Goal: Use online tool/utility: Use online tool/utility

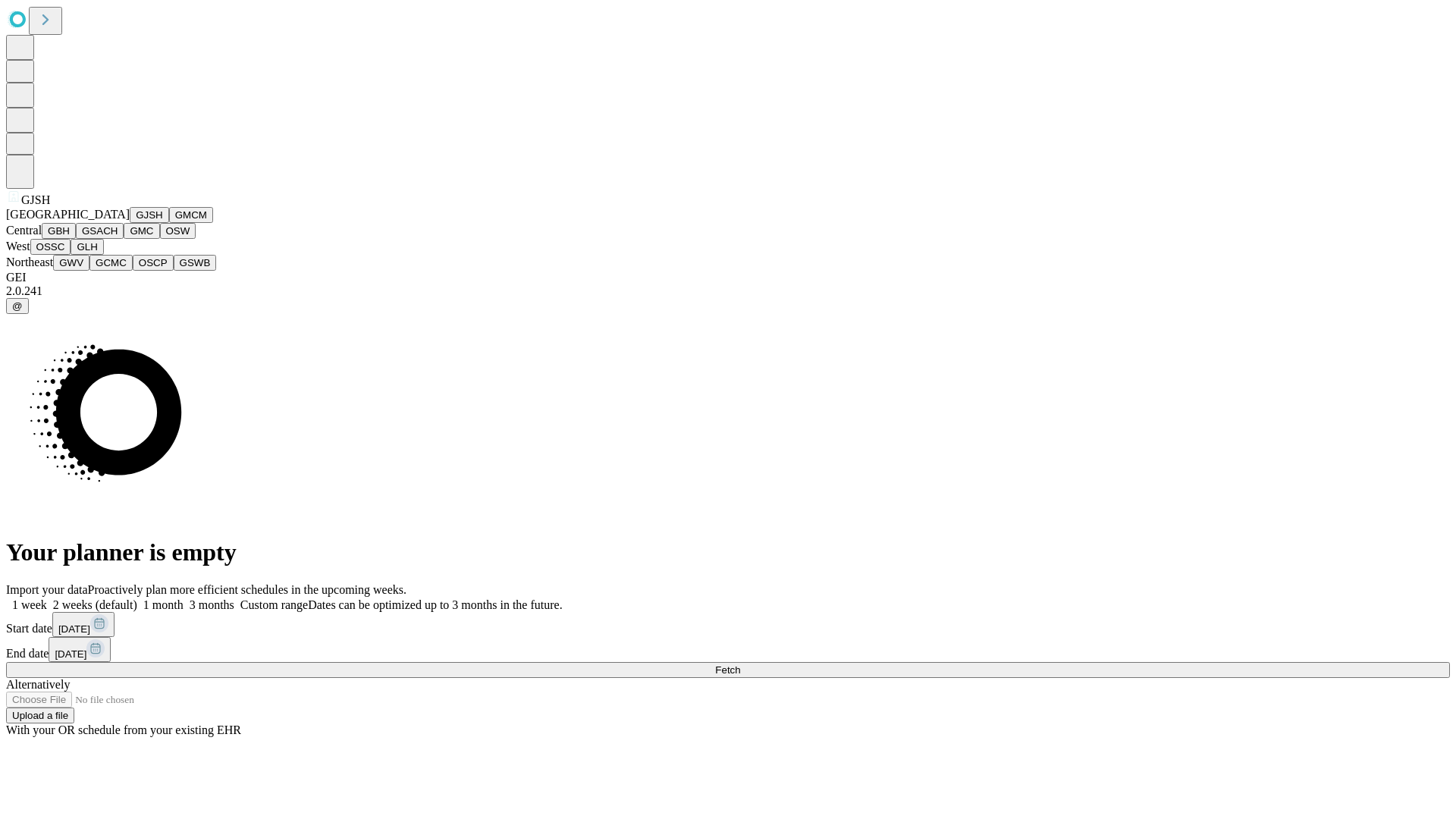
click at [129, 223] on button "GJSH" at bounding box center [149, 214] width 40 height 16
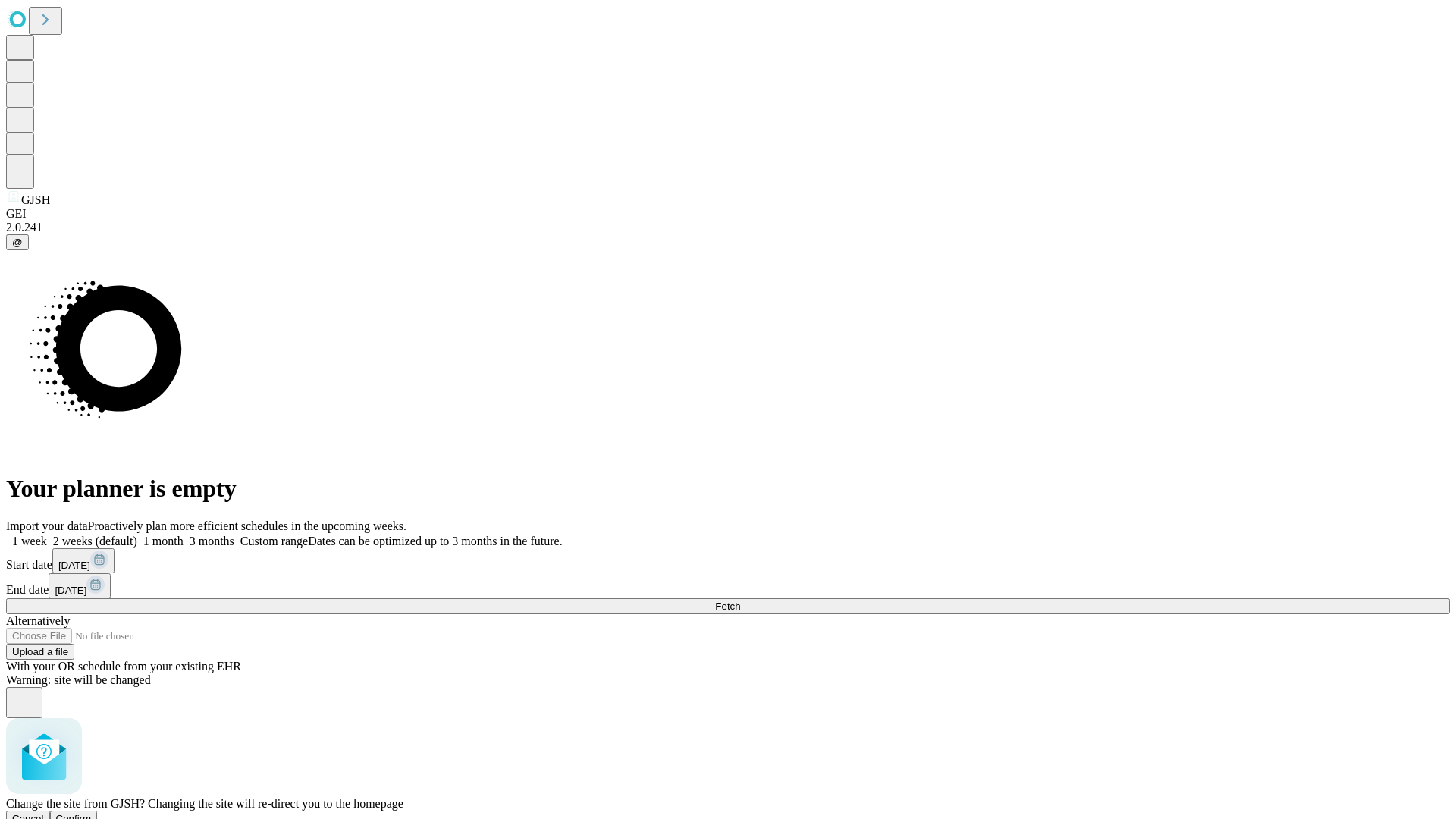
click at [92, 813] on span "Confirm" at bounding box center [73, 819] width 35 height 12
click at [137, 534] on label "2 weeks (default)" at bounding box center [92, 541] width 90 height 13
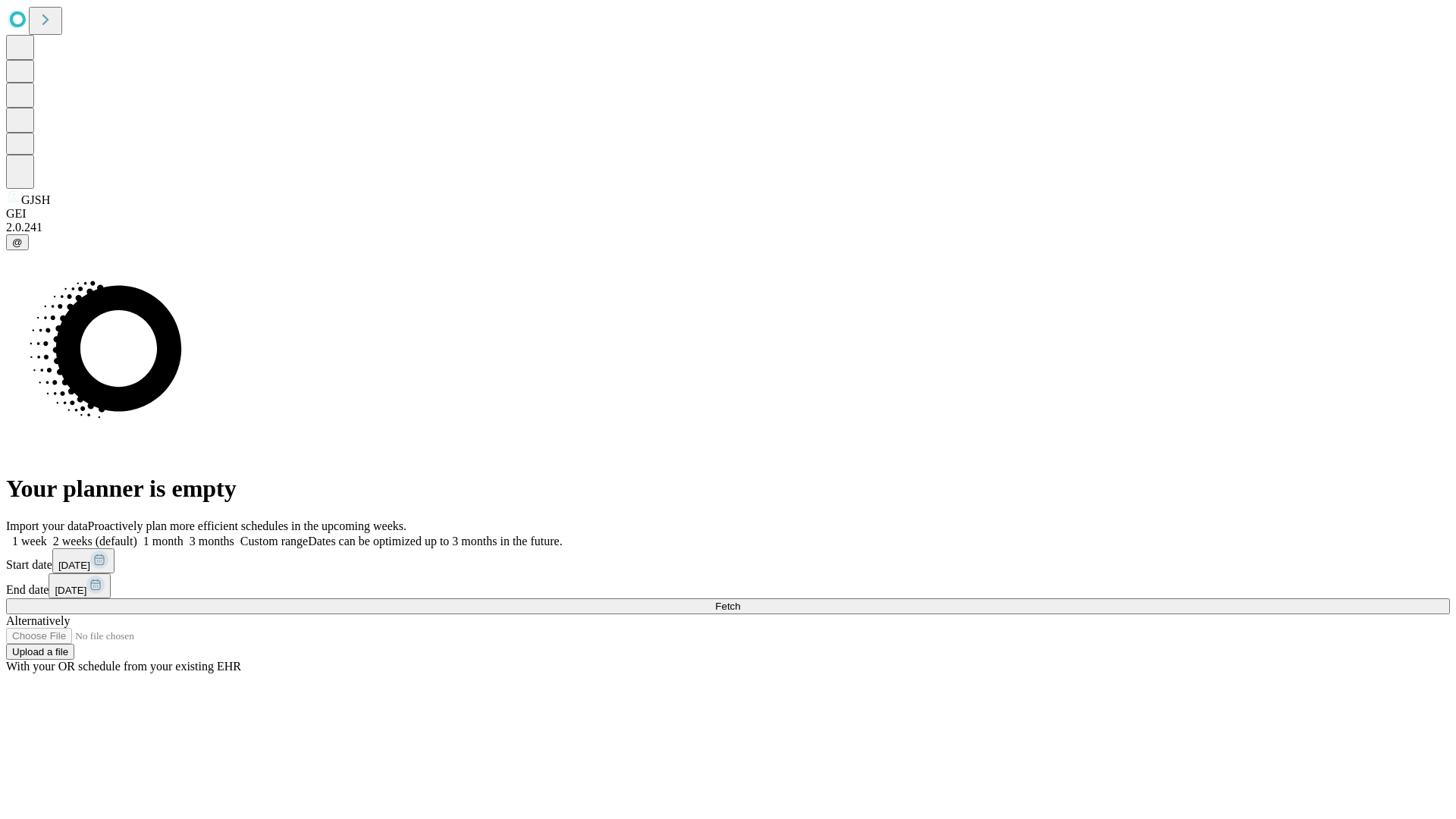
click at [740, 600] on span "Fetch" at bounding box center [727, 606] width 25 height 12
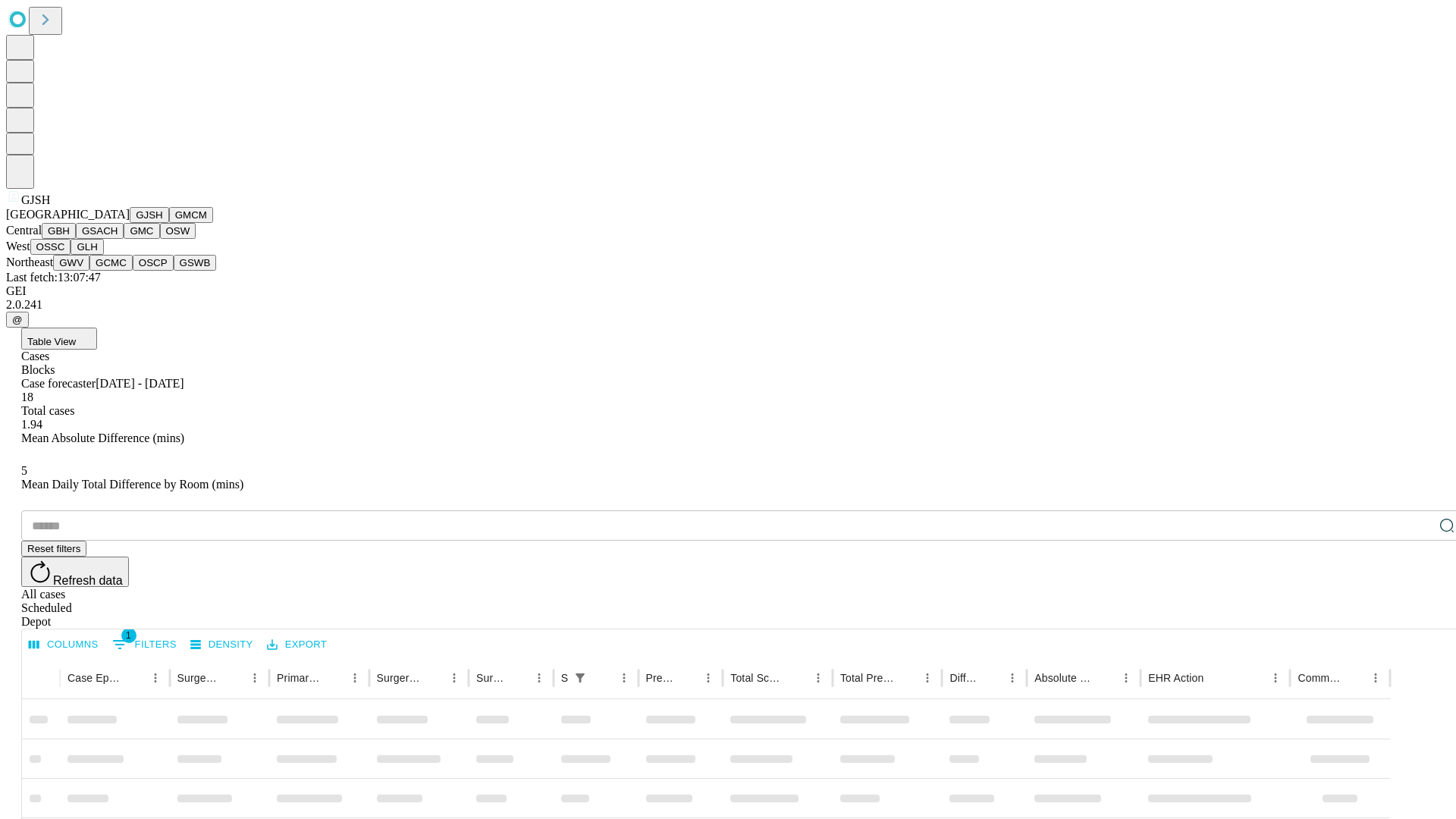
click at [169, 223] on button "GMCM" at bounding box center [190, 214] width 44 height 16
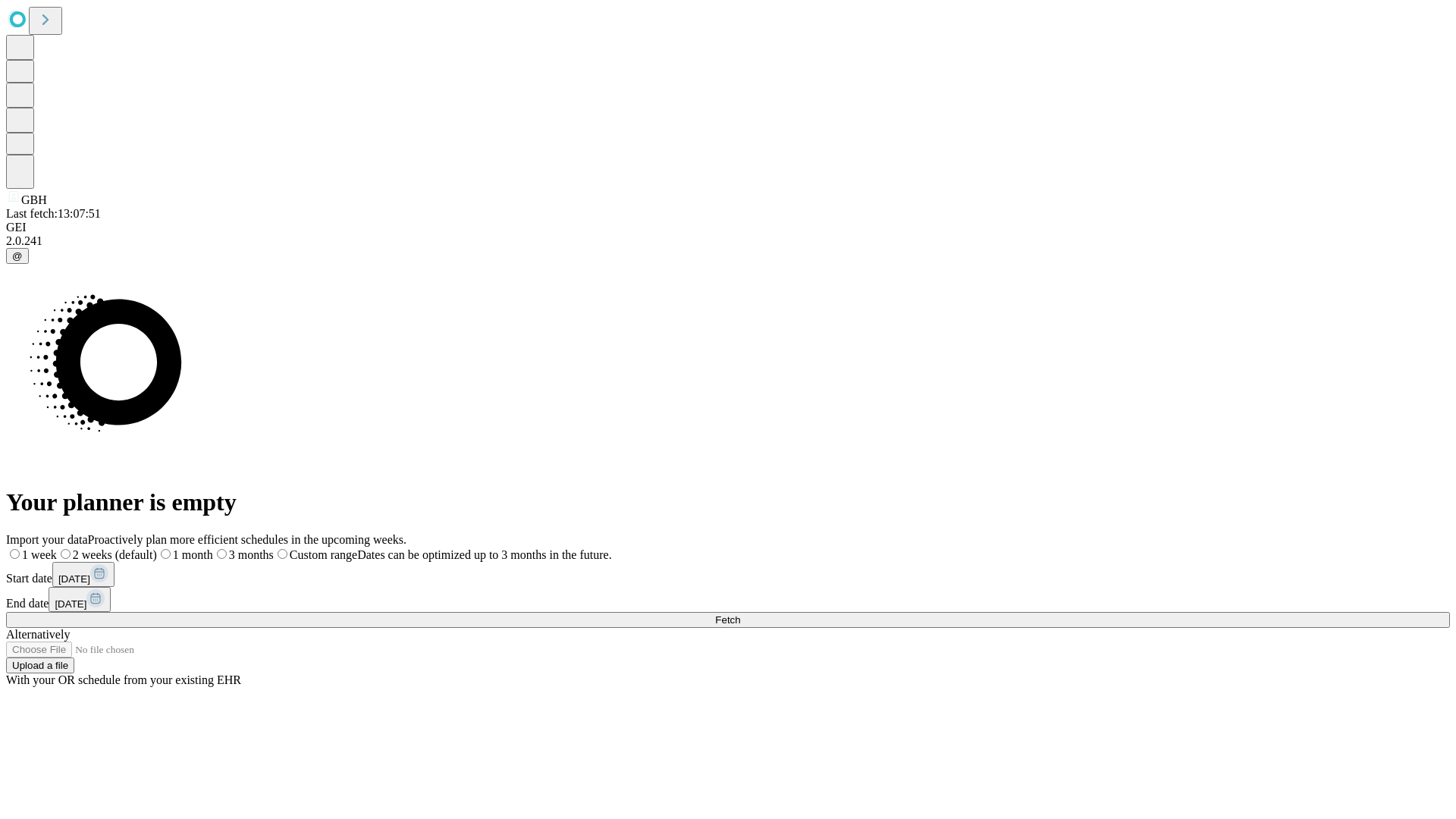
click at [740, 614] on span "Fetch" at bounding box center [727, 620] width 25 height 12
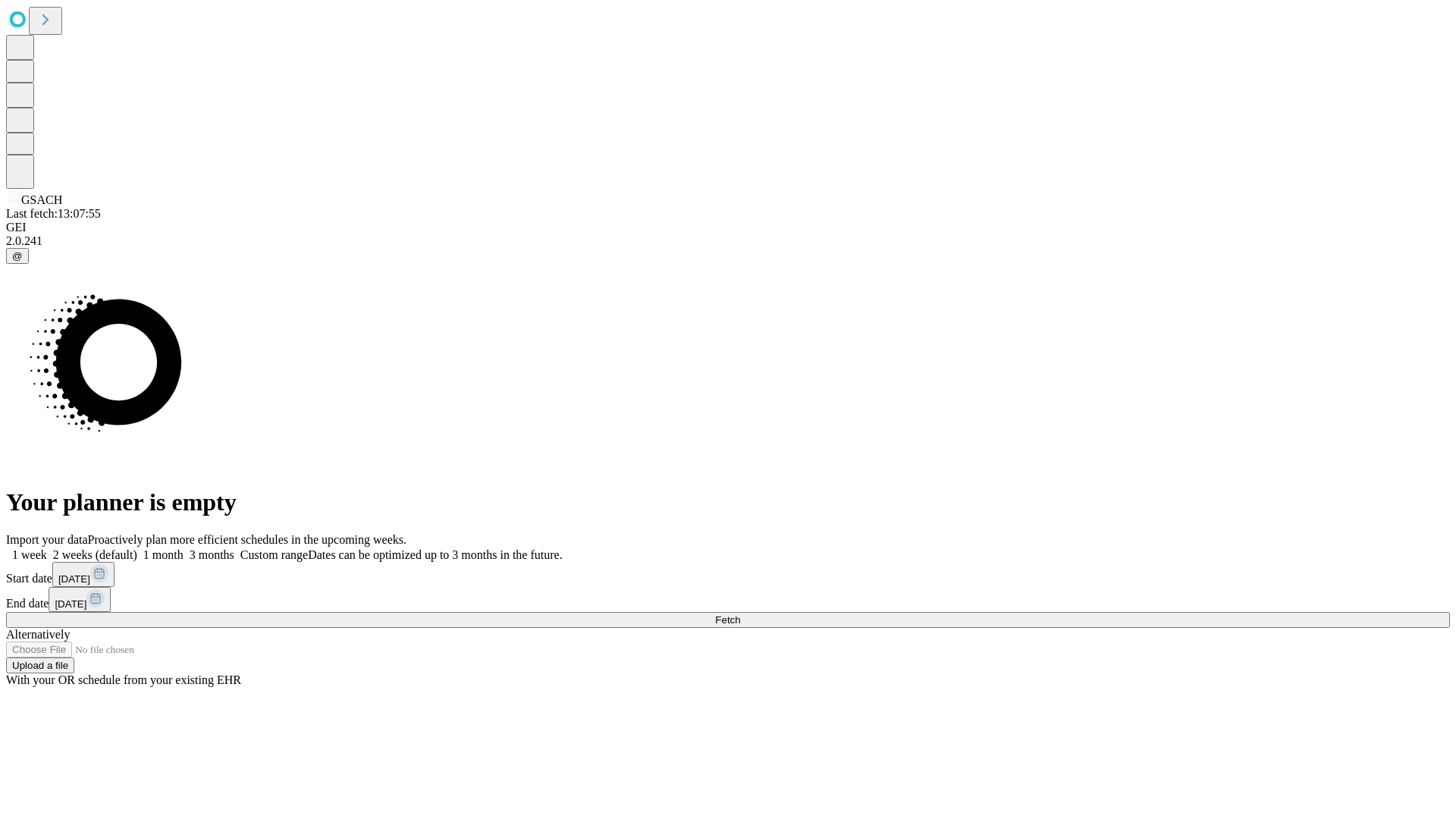
click at [740, 614] on span "Fetch" at bounding box center [727, 620] width 25 height 12
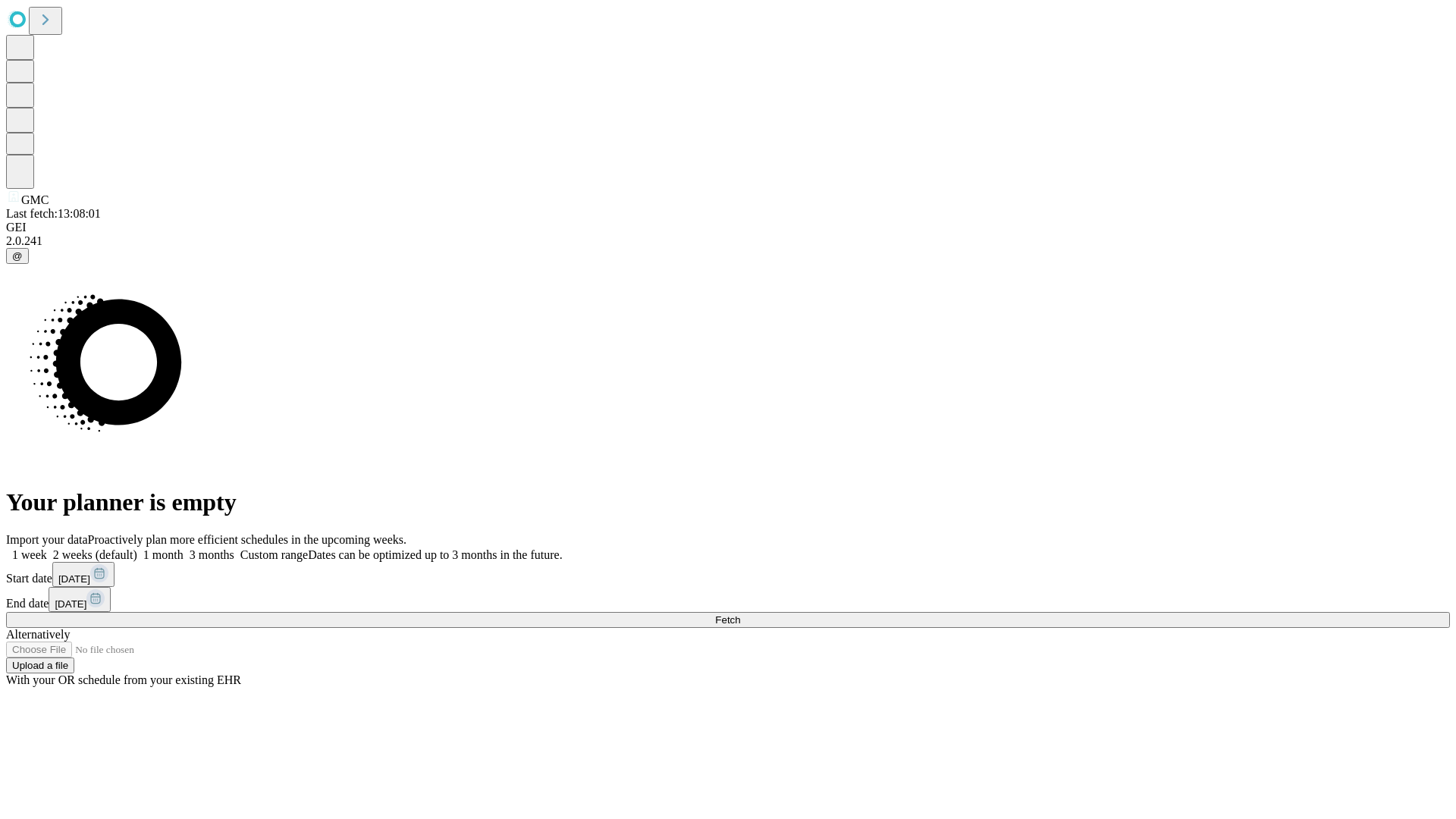
click at [137, 548] on label "2 weeks (default)" at bounding box center [92, 555] width 90 height 13
click at [740, 614] on span "Fetch" at bounding box center [727, 620] width 25 height 12
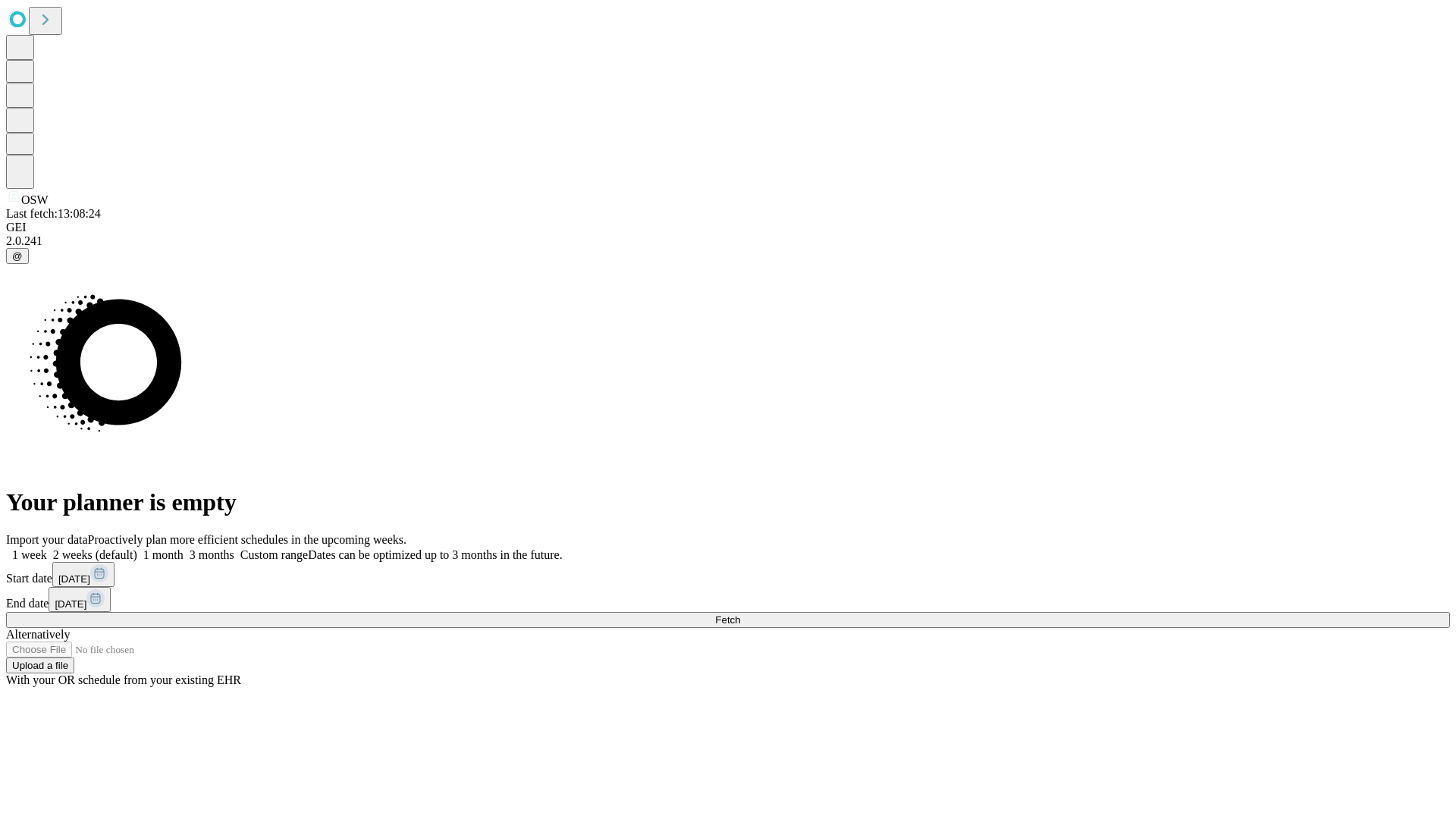
click at [137, 548] on label "2 weeks (default)" at bounding box center [92, 555] width 90 height 13
click at [740, 614] on span "Fetch" at bounding box center [727, 620] width 25 height 12
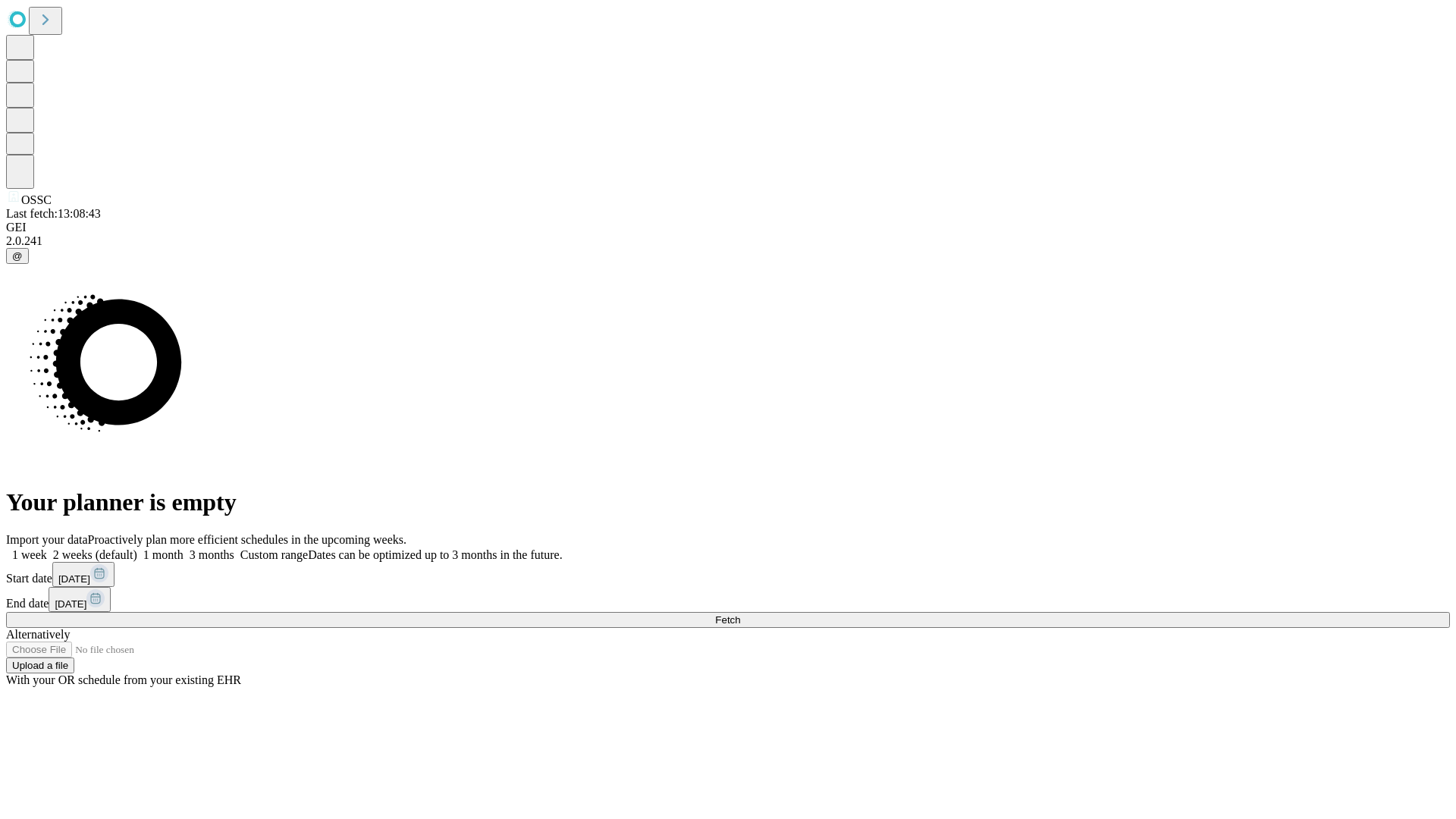
click at [137, 548] on label "2 weeks (default)" at bounding box center [92, 555] width 90 height 13
click at [740, 614] on span "Fetch" at bounding box center [727, 620] width 25 height 12
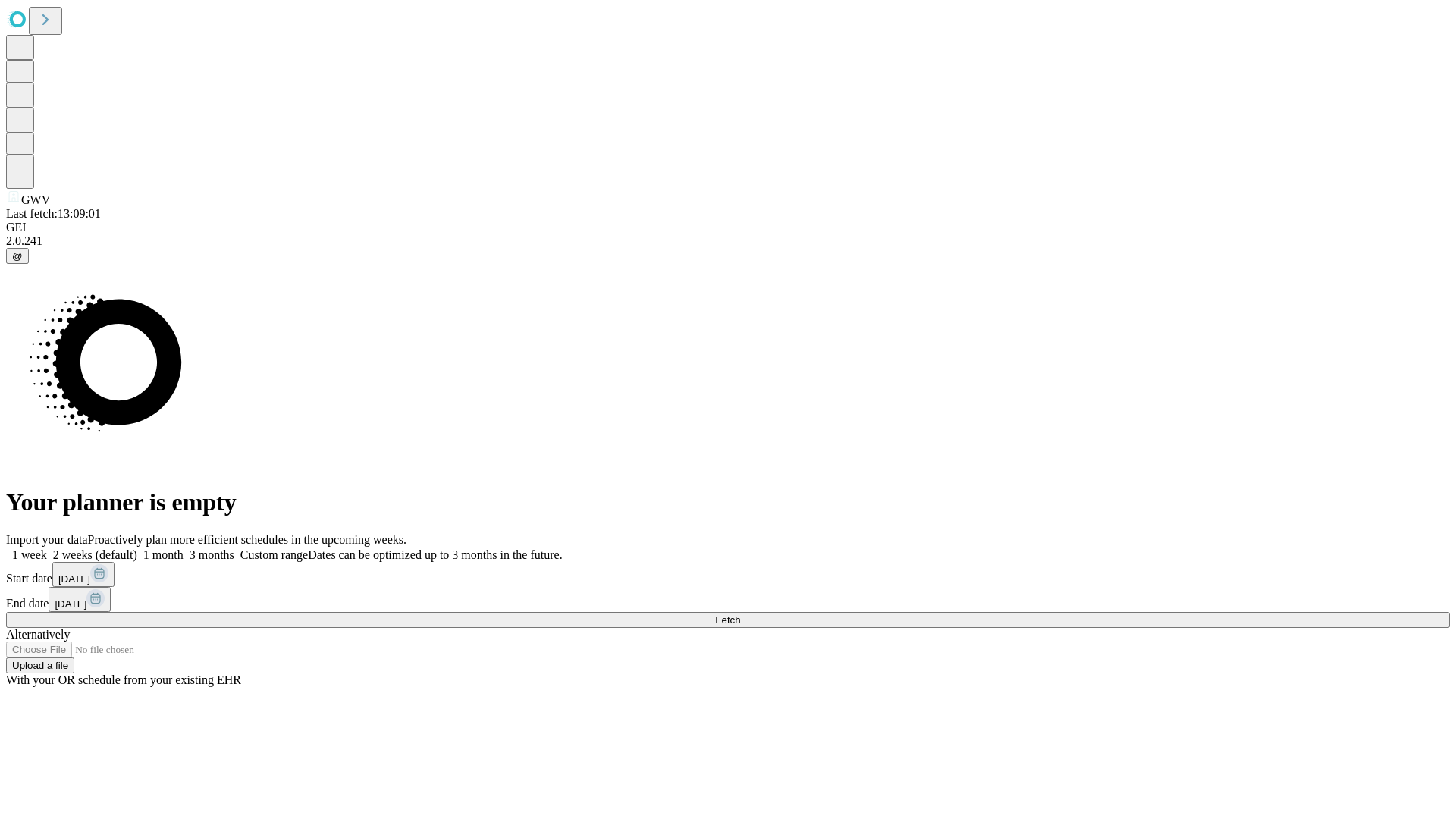
click at [137, 548] on label "2 weeks (default)" at bounding box center [92, 555] width 90 height 13
click at [740, 614] on span "Fetch" at bounding box center [727, 620] width 25 height 12
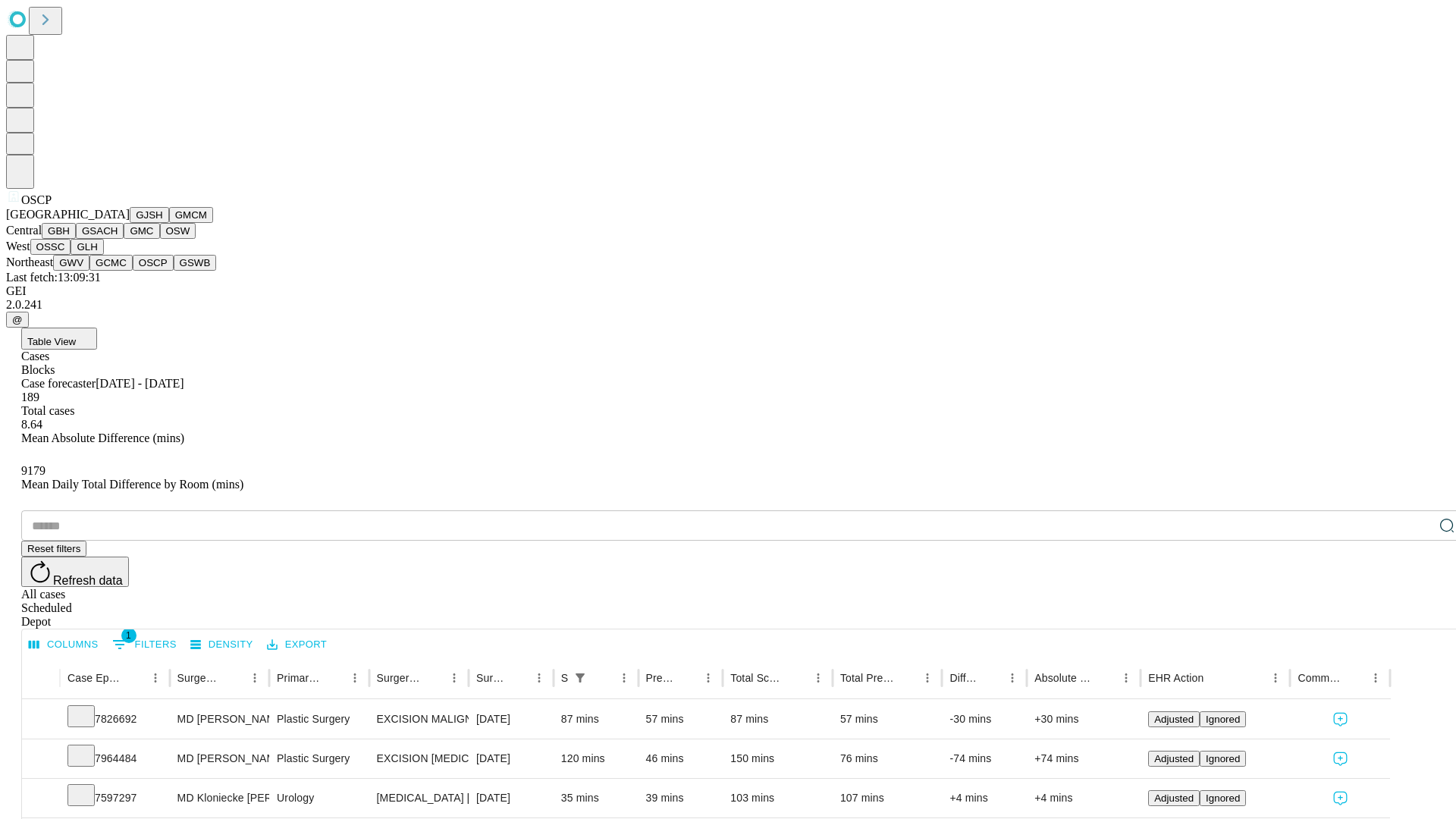
click at [174, 271] on button "GSWB" at bounding box center [195, 262] width 43 height 16
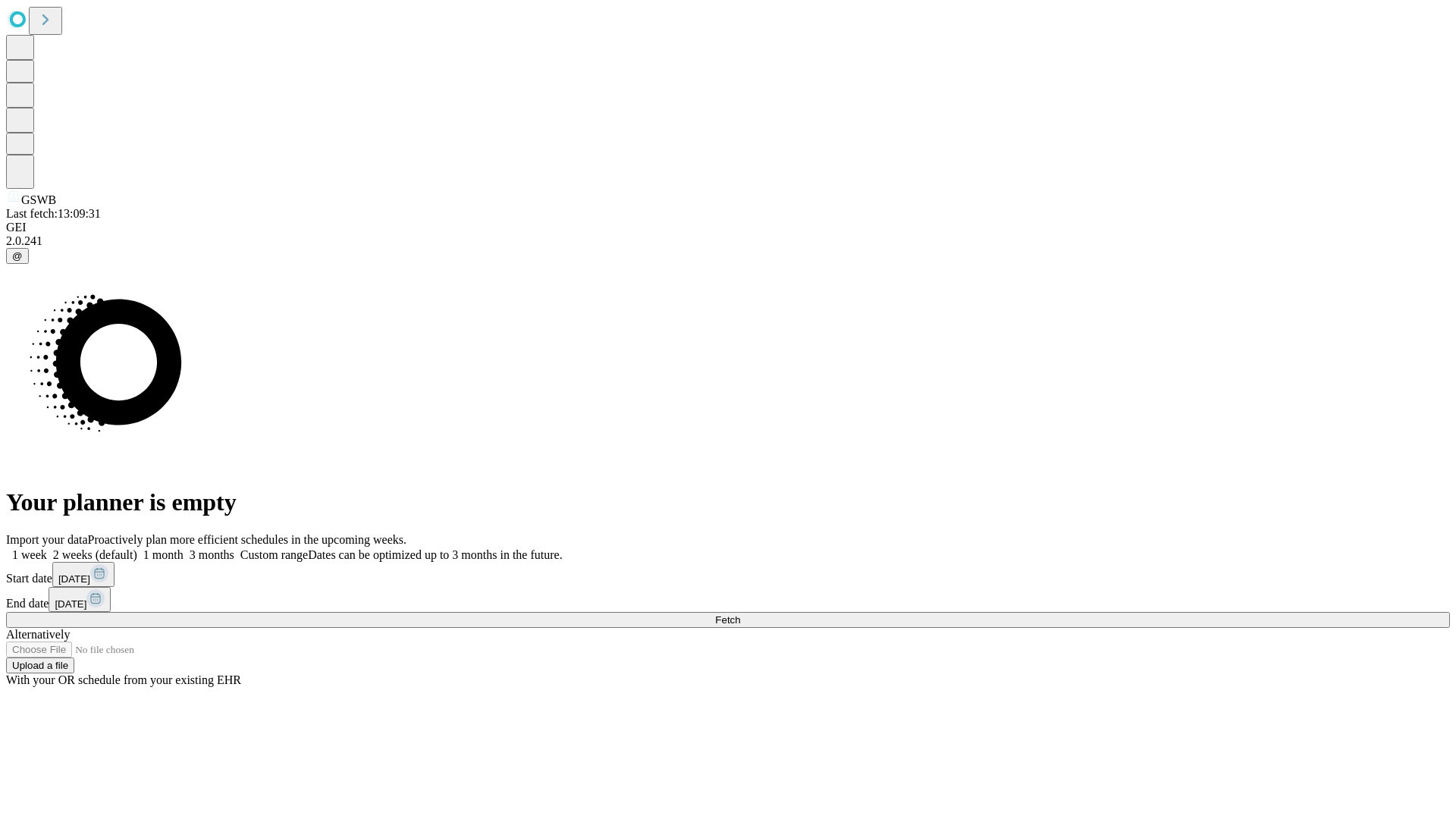
click at [137, 548] on label "2 weeks (default)" at bounding box center [92, 555] width 90 height 13
click at [740, 614] on span "Fetch" at bounding box center [727, 620] width 25 height 12
